Goal: Task Accomplishment & Management: Manage account settings

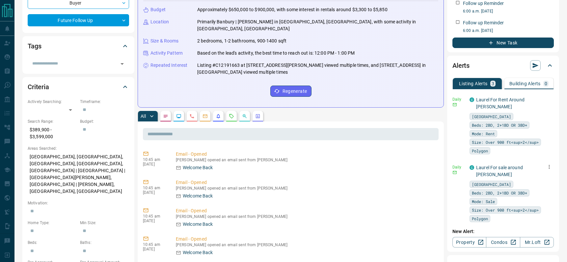
scroll to position [112, 0]
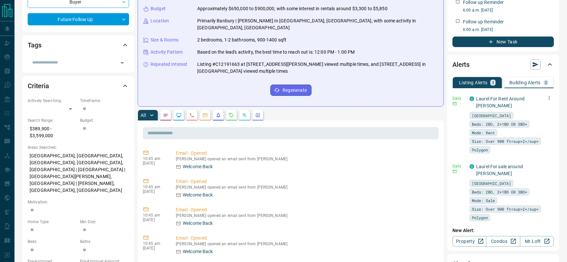
click at [549, 98] on icon "button" at bounding box center [549, 98] width 1 height 4
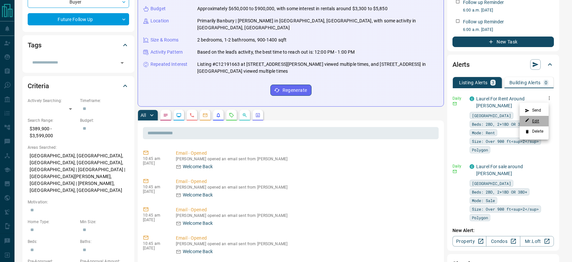
click at [534, 121] on link "Edit" at bounding box center [532, 121] width 14 height 6
click at [545, 168] on div at bounding box center [286, 131] width 572 height 262
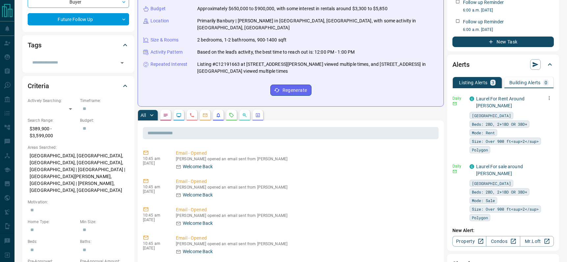
click at [545, 167] on div "C Laurel For sale around [PERSON_NAME]" at bounding box center [512, 170] width 84 height 14
click at [546, 167] on icon "button" at bounding box center [549, 166] width 6 height 6
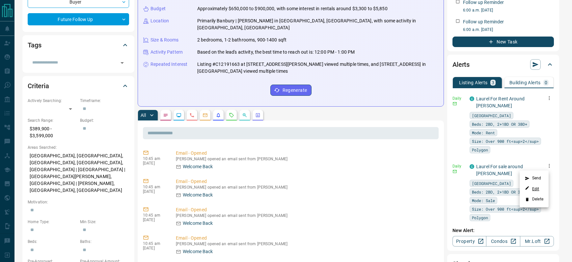
click at [535, 188] on link "Edit" at bounding box center [532, 189] width 14 height 6
click at [269, 133] on div at bounding box center [286, 131] width 572 height 262
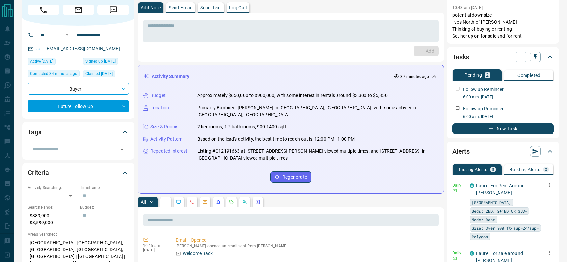
scroll to position [0, 0]
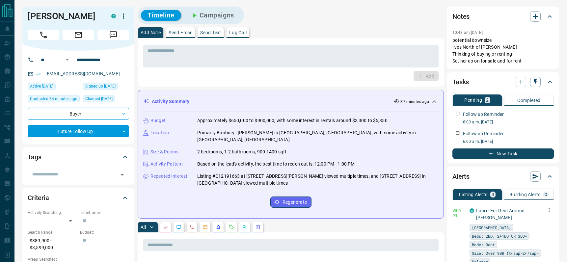
drag, startPoint x: 238, startPoint y: 32, endPoint x: 228, endPoint y: 41, distance: 13.8
click at [238, 32] on p "Log Call" at bounding box center [237, 32] width 17 height 5
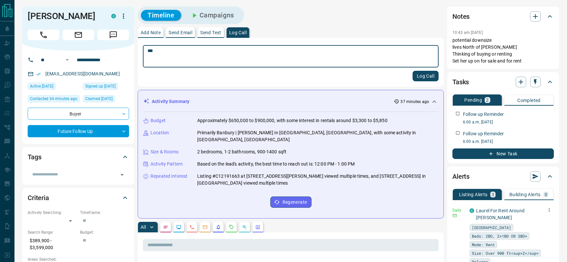
type textarea "***"
drag, startPoint x: 162, startPoint y: 50, endPoint x: 132, endPoint y: 49, distance: 30.0
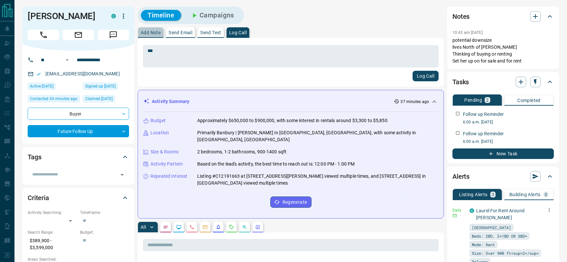
click at [147, 31] on p "Add Note" at bounding box center [151, 32] width 20 height 5
click at [165, 52] on textarea at bounding box center [291, 56] width 287 height 17
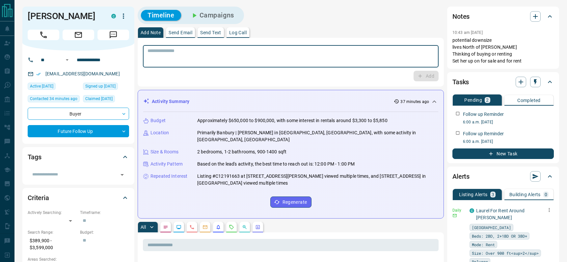
paste textarea "**********"
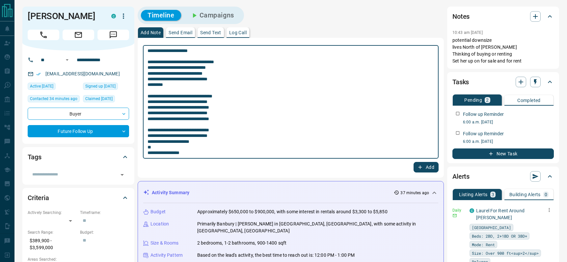
type textarea "**********"
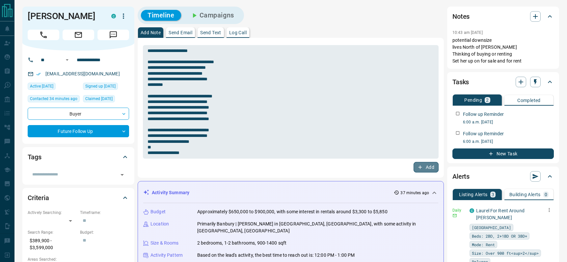
click at [426, 168] on button "Add" at bounding box center [426, 167] width 25 height 11
